Goal: Find specific page/section: Find specific page/section

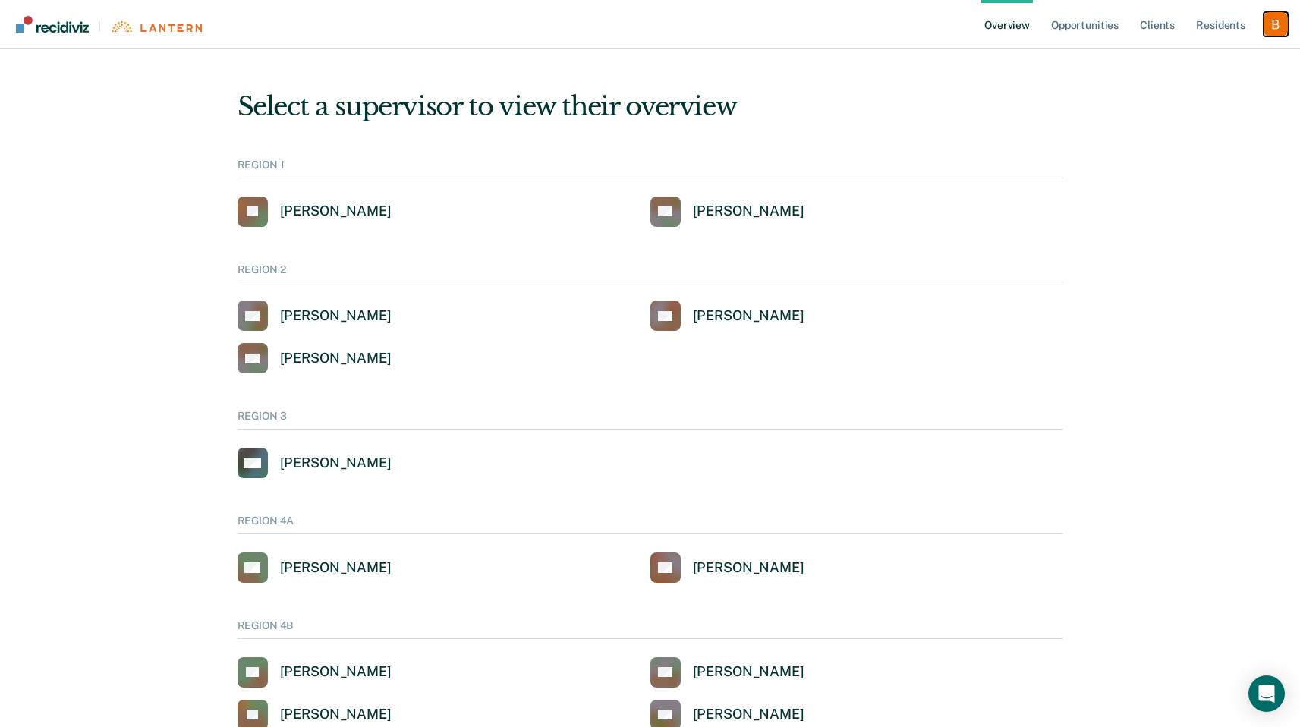
click at [1269, 17] on div "Profile dropdown button" at bounding box center [1275, 24] width 24 height 24
click at [1251, 60] on link "Profile" at bounding box center [1214, 61] width 122 height 13
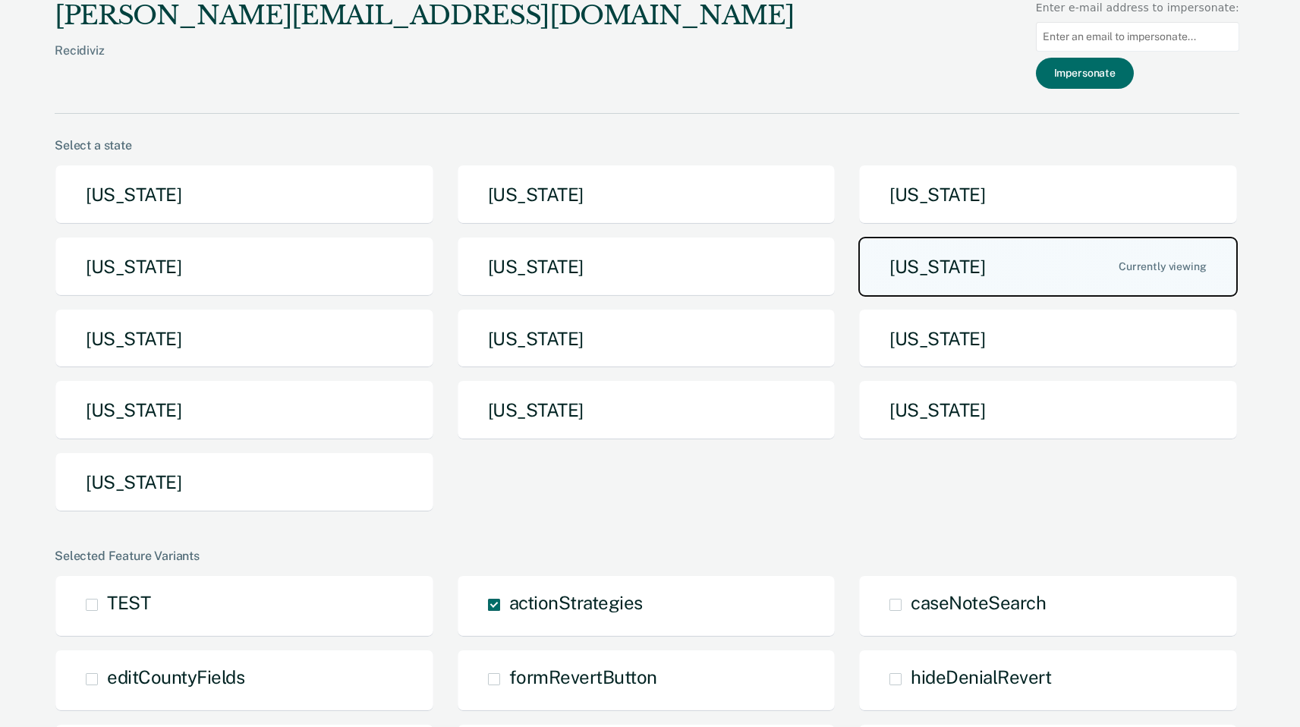
click at [969, 277] on button "[US_STATE]" at bounding box center [1047, 267] width 379 height 60
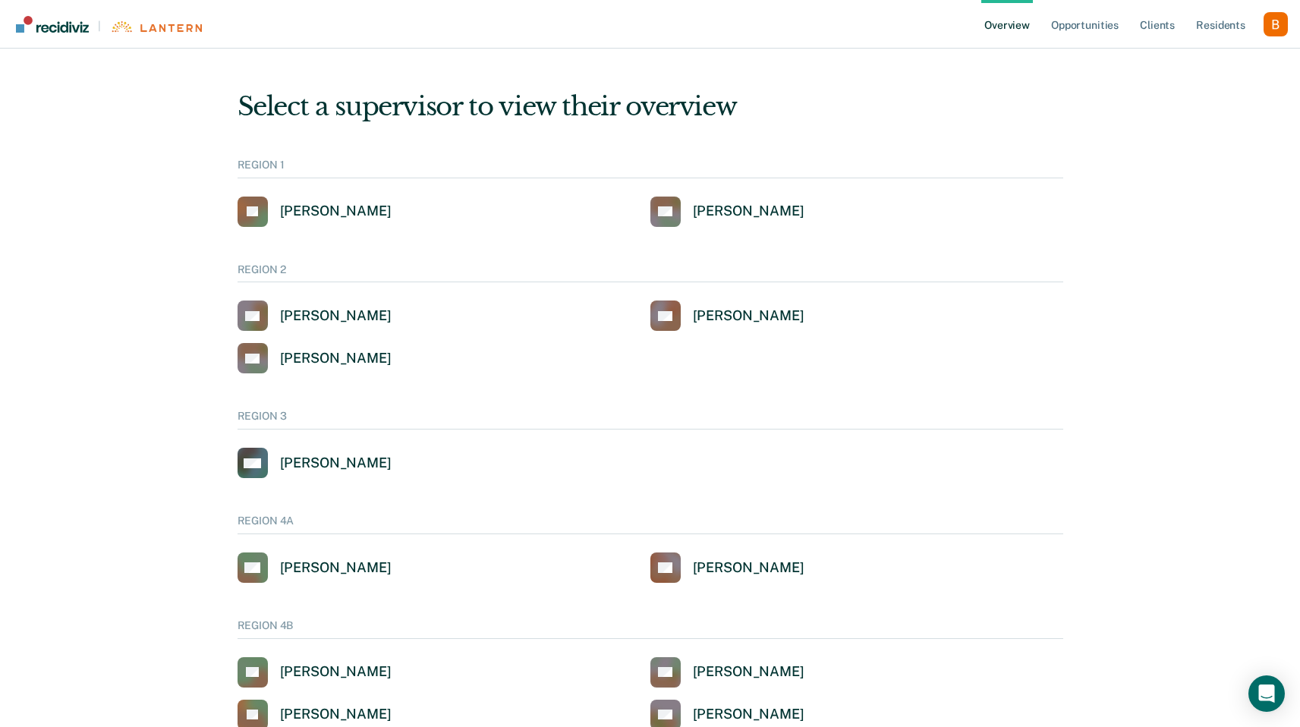
scroll to position [3648, 0]
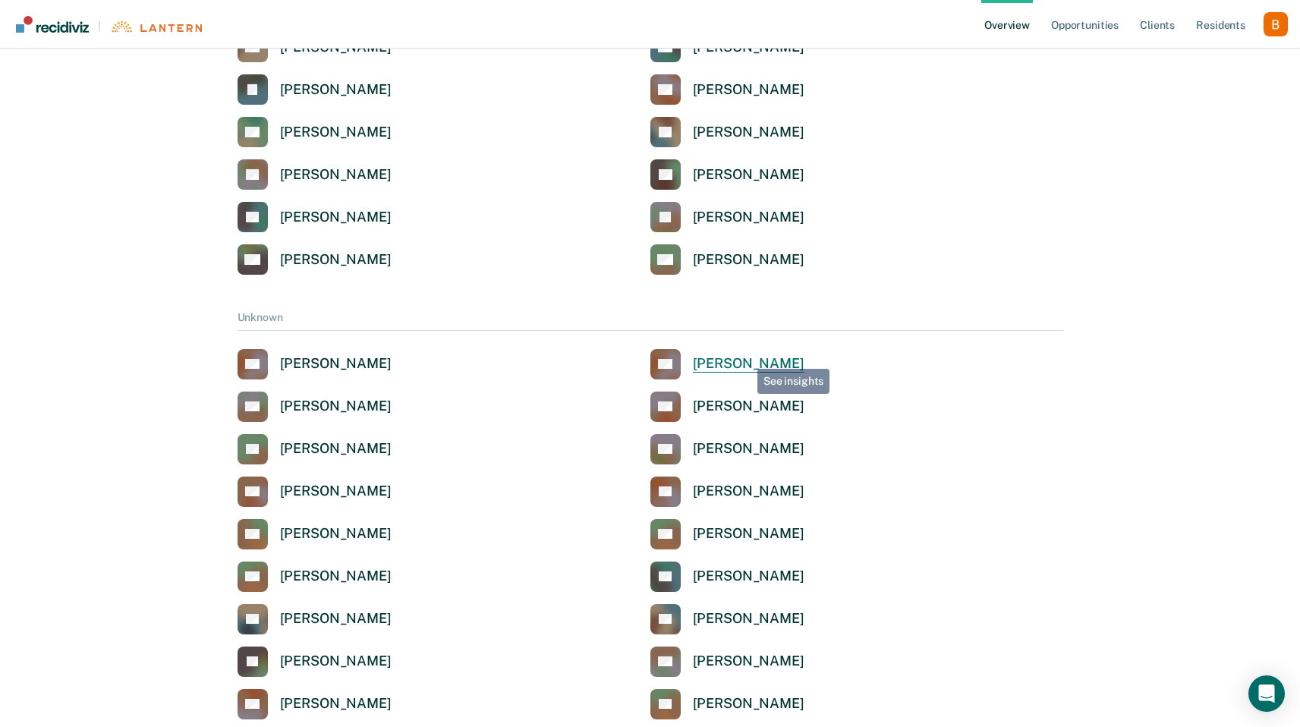
click at [746, 357] on div "[PERSON_NAME]" at bounding box center [749, 363] width 112 height 17
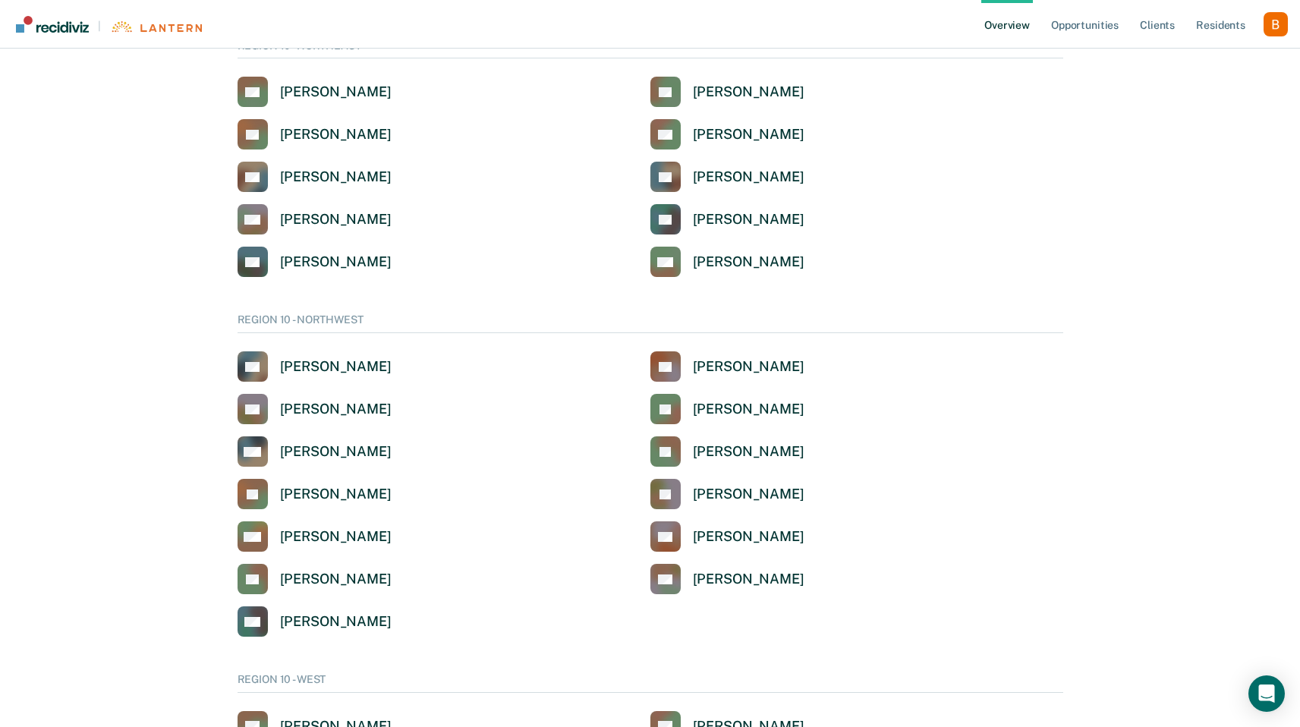
scroll to position [2899, 0]
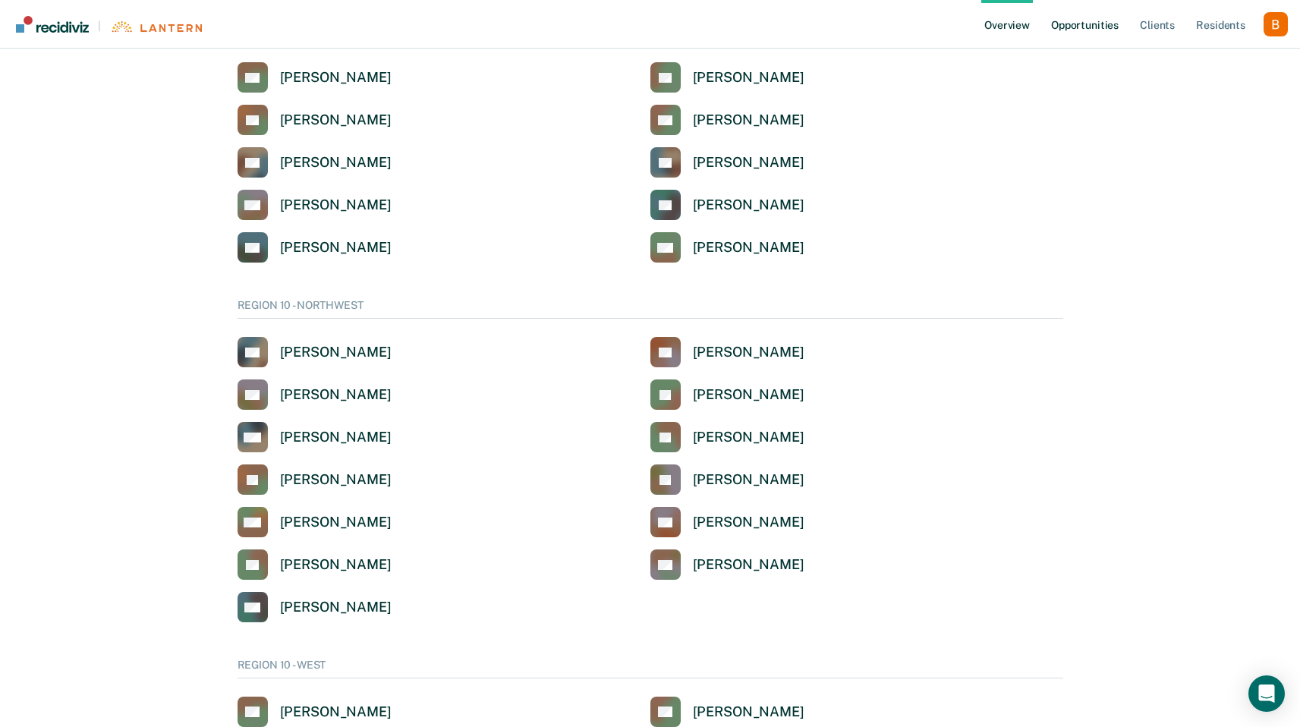
click at [1089, 27] on link "Opportunities" at bounding box center [1085, 24] width 74 height 49
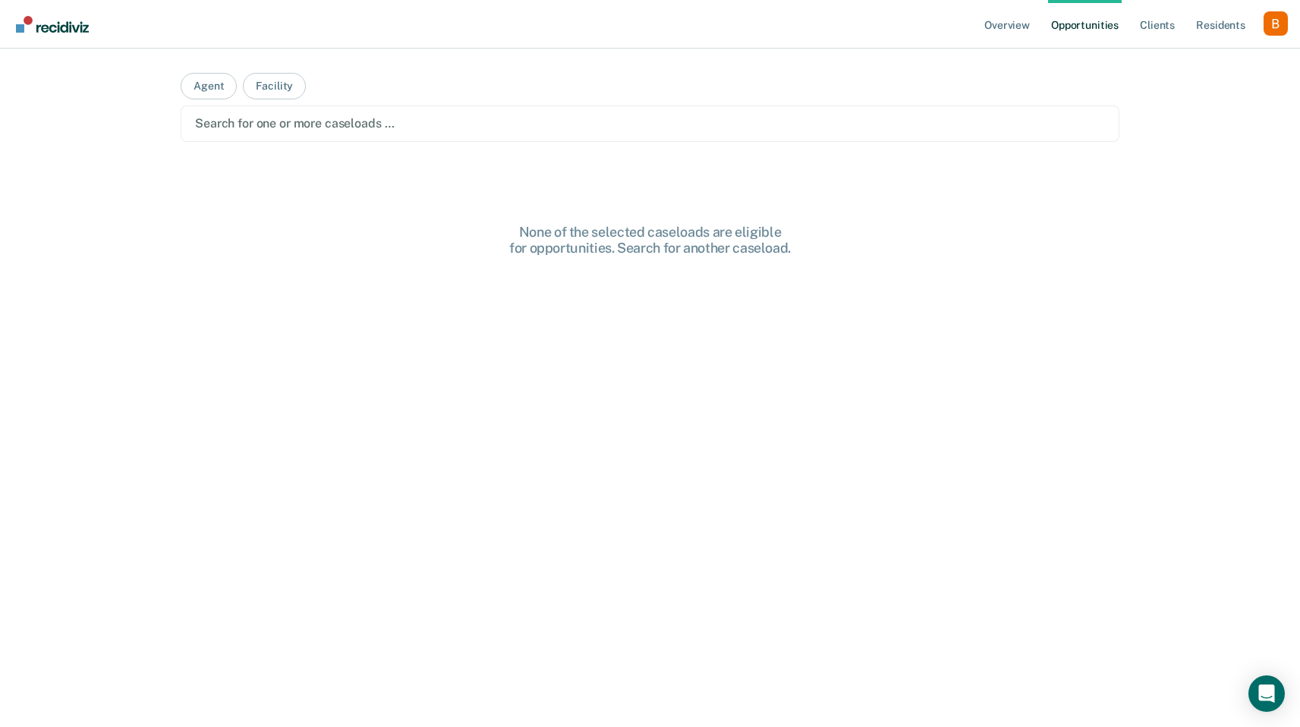
click at [420, 139] on div "Search for one or more caseloads …" at bounding box center [650, 123] width 939 height 36
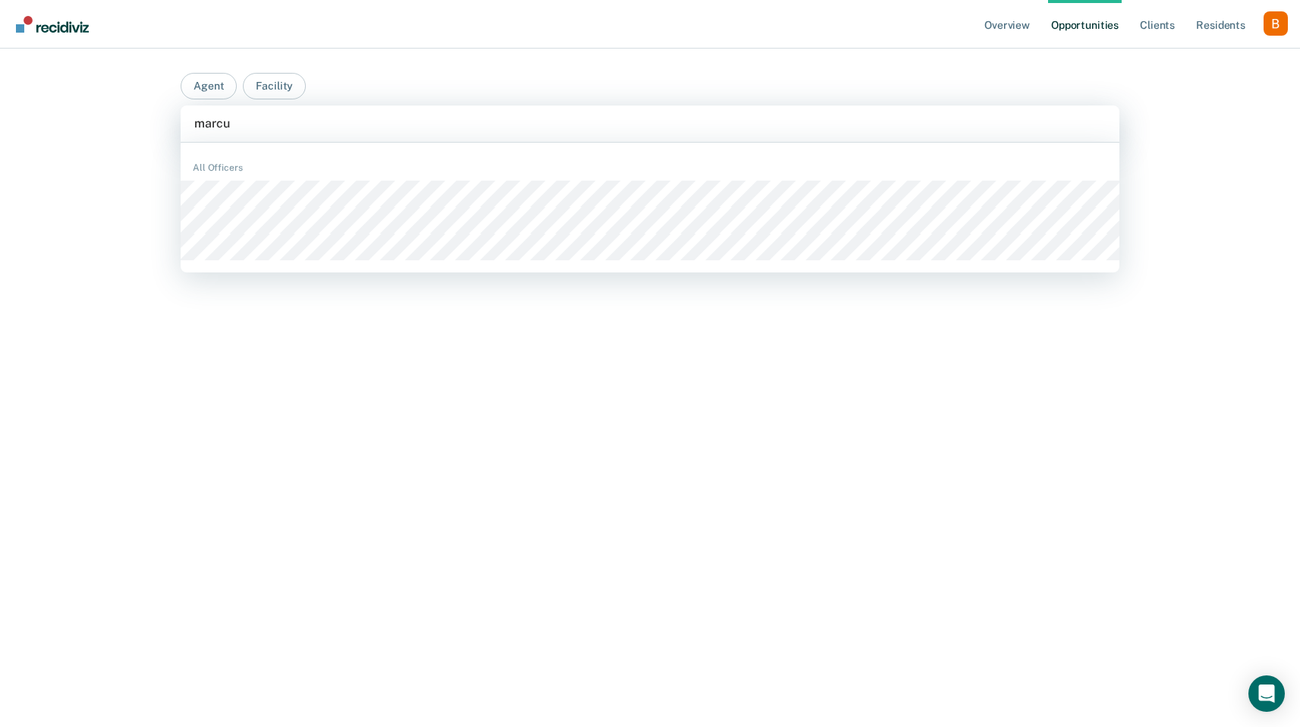
type input "[PERSON_NAME]"
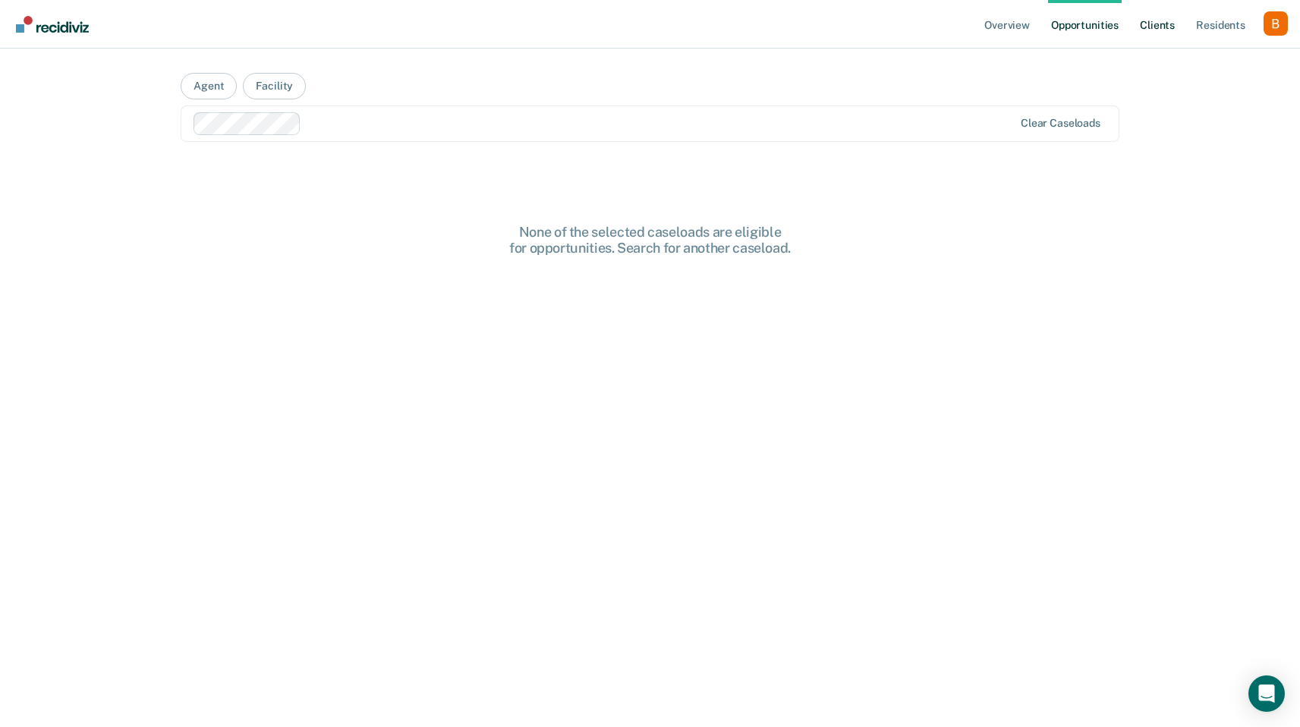
click at [1147, 28] on link "Client s" at bounding box center [1157, 24] width 41 height 49
